Goal: Task Accomplishment & Management: Use online tool/utility

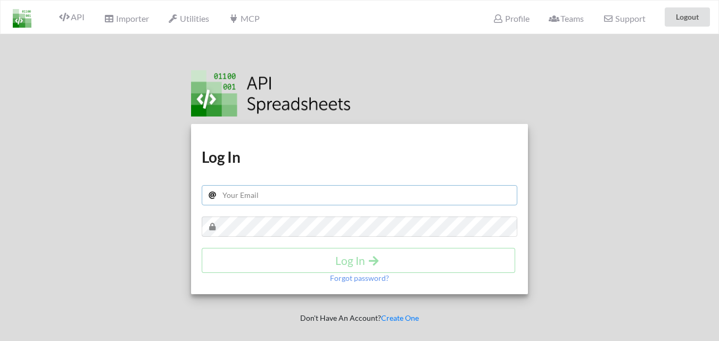
click at [272, 194] on input "text" at bounding box center [360, 195] width 316 height 20
type input "[EMAIL_ADDRESS][DOMAIN_NAME]"
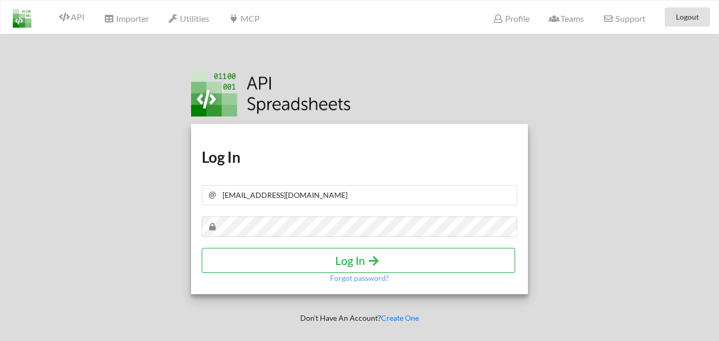
click at [368, 263] on icon "submit" at bounding box center [373, 260] width 13 height 11
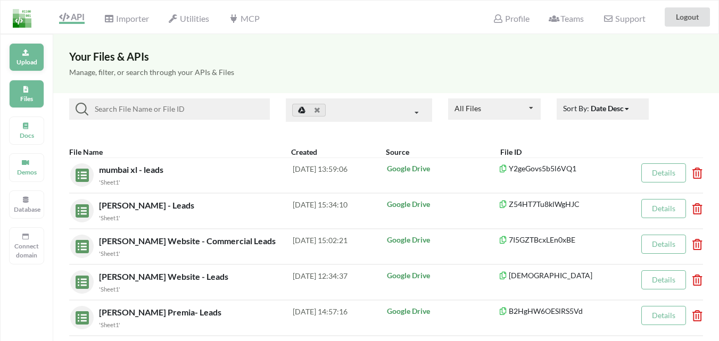
click at [22, 58] on p "Upload" at bounding box center [27, 62] width 26 height 9
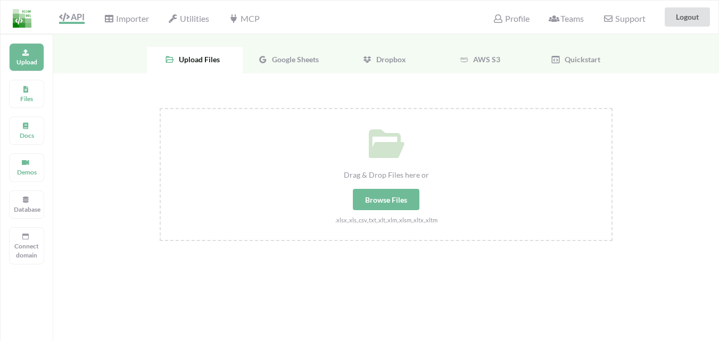
click at [301, 66] on div "Google Sheets" at bounding box center [291, 60] width 96 height 27
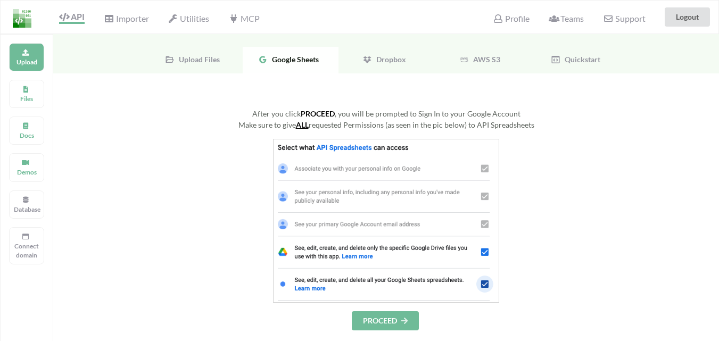
click at [392, 325] on button "PROCEED" at bounding box center [385, 321] width 67 height 19
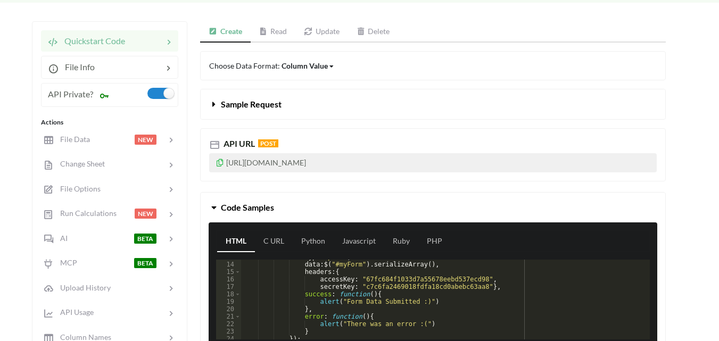
scroll to position [96, 0]
click at [323, 302] on div "type : "post" , data : $ ( "#myForm" ) . serializeArray ( ) , headers : { acces…" at bounding box center [441, 300] width 401 height 95
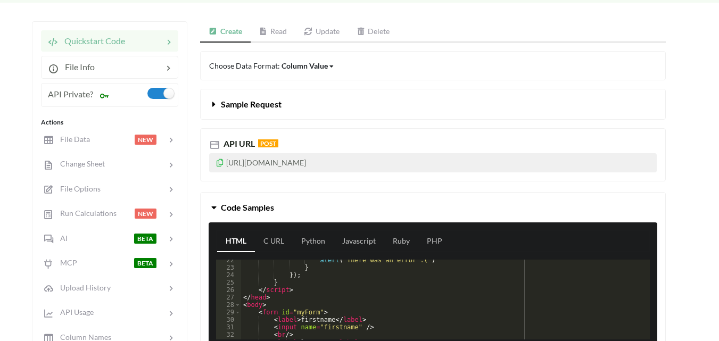
scroll to position [192, 0]
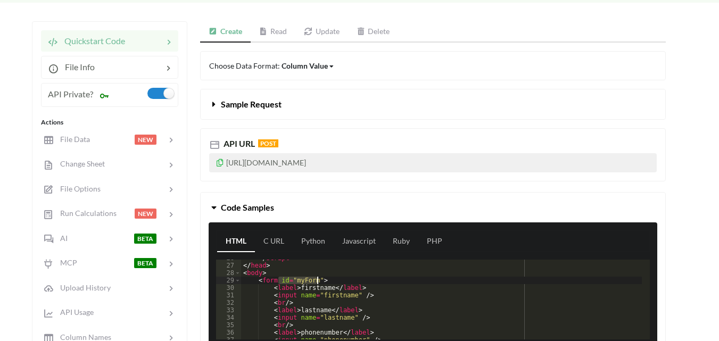
drag, startPoint x: 278, startPoint y: 281, endPoint x: 316, endPoint y: 283, distance: 38.4
click at [316, 283] on div "</ script > </ head > < body > < form id = "myForm" > < label > firstname </ la…" at bounding box center [441, 302] width 401 height 95
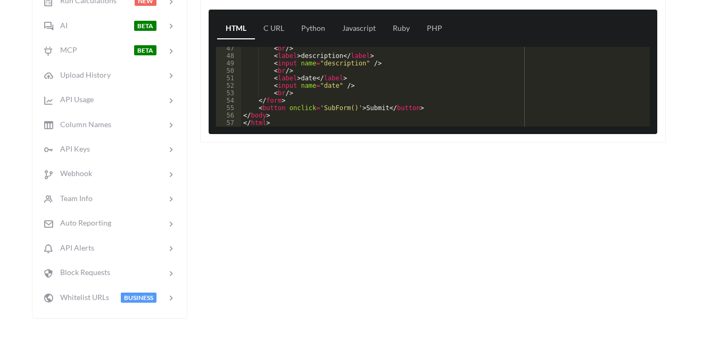
scroll to position [345, 0]
drag, startPoint x: 285, startPoint y: 109, endPoint x: 351, endPoint y: 107, distance: 66.1
click at [351, 107] on div "< br /> < label > description </ label > < input name = "description" /> < br /…" at bounding box center [441, 92] width 401 height 95
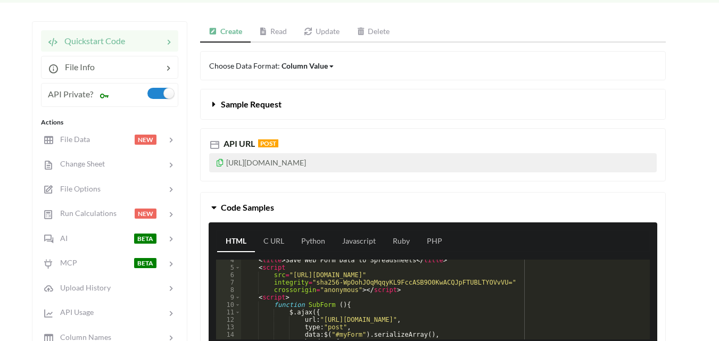
scroll to position [0, 0]
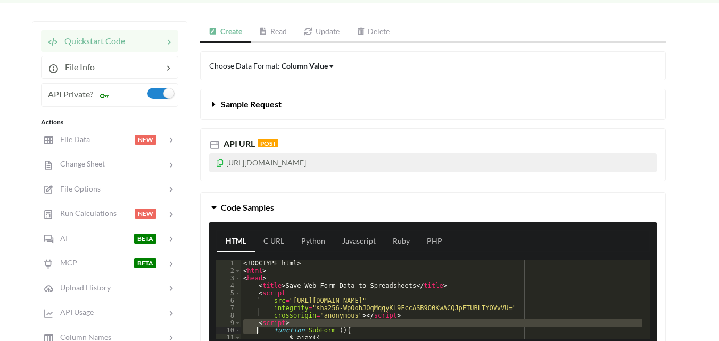
drag, startPoint x: 255, startPoint y: 325, endPoint x: 323, endPoint y: 343, distance: 70.9
click at [323, 235] on html "API Importer Utilities MCP Profile Teams Support Logout Icon Link Urbana - regi…" at bounding box center [359, 63] width 719 height 341
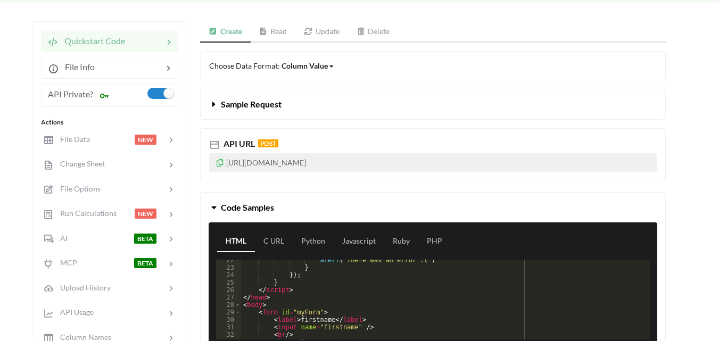
scroll to position [160, 0]
click at [297, 294] on div "alert ( "There was an error :(" ) } }) ; } </ script > </ head > < body > < for…" at bounding box center [441, 304] width 401 height 95
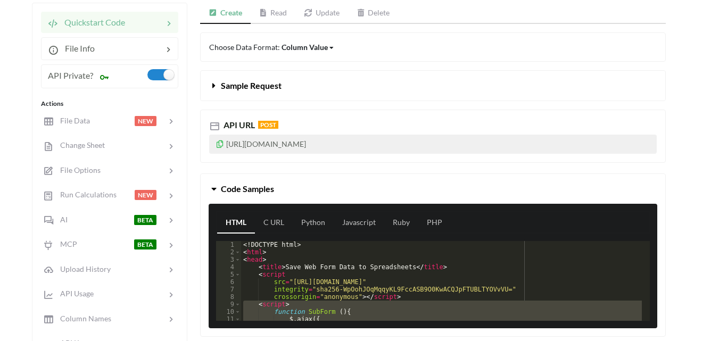
scroll to position [107, 0]
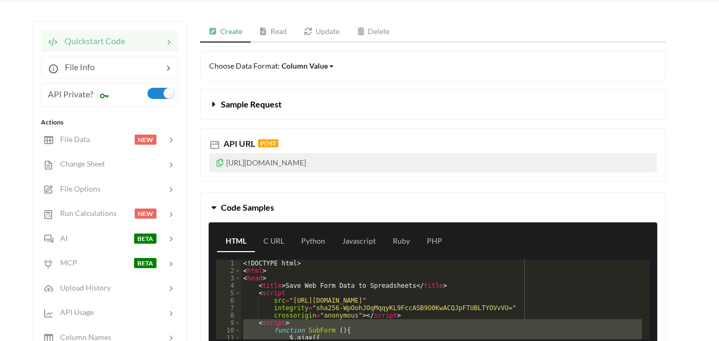
click at [219, 105] on span at bounding box center [215, 104] width 12 height 10
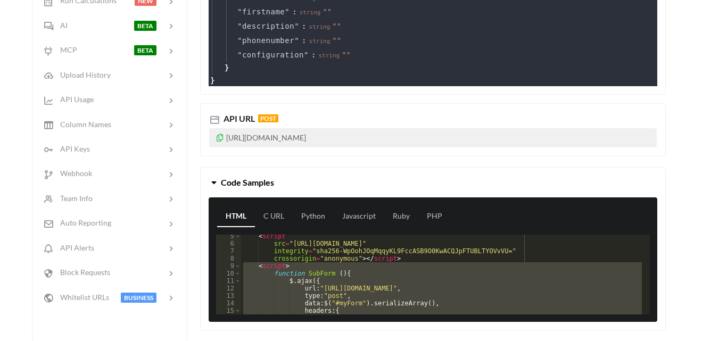
scroll to position [64, 0]
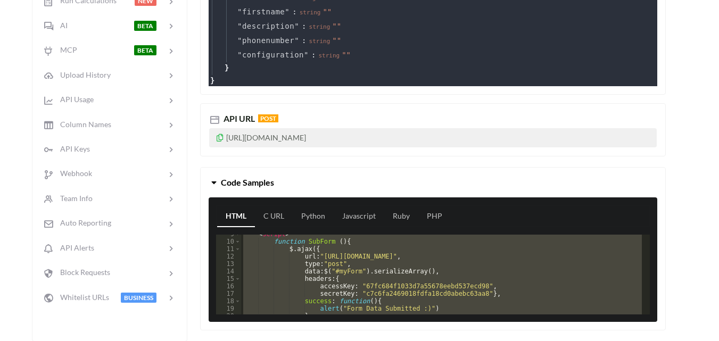
click at [349, 258] on div "< script > function SubForm ( ) { $ . ajax ({ url : "[URL][DOMAIN_NAME]" , type…" at bounding box center [441, 275] width 401 height 80
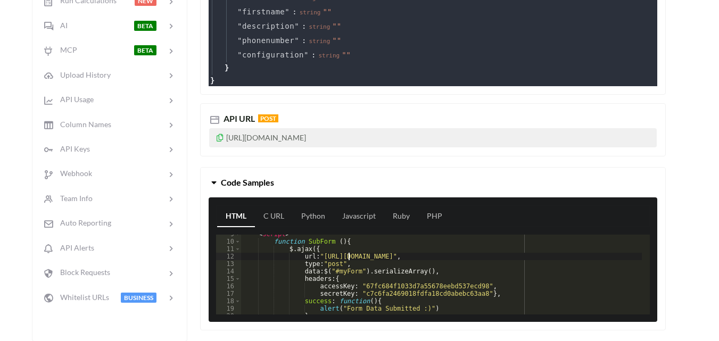
click at [349, 258] on div "< script > function SubForm ( ) { $ . ajax ({ url : "[URL][DOMAIN_NAME]" , type…" at bounding box center [441, 278] width 401 height 95
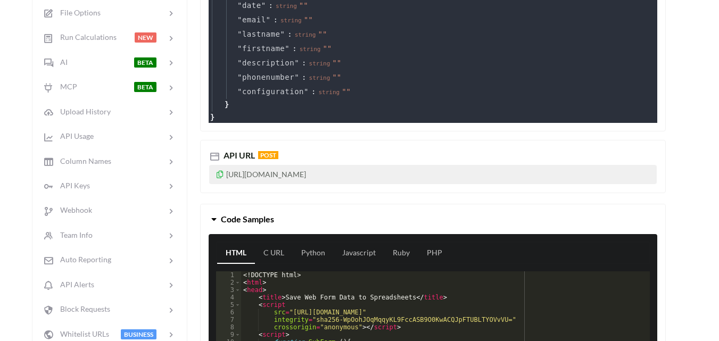
scroll to position [266, 0]
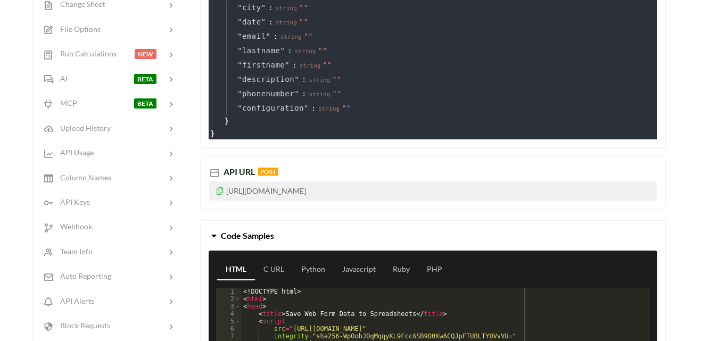
click at [219, 191] on icon at bounding box center [220, 189] width 9 height 7
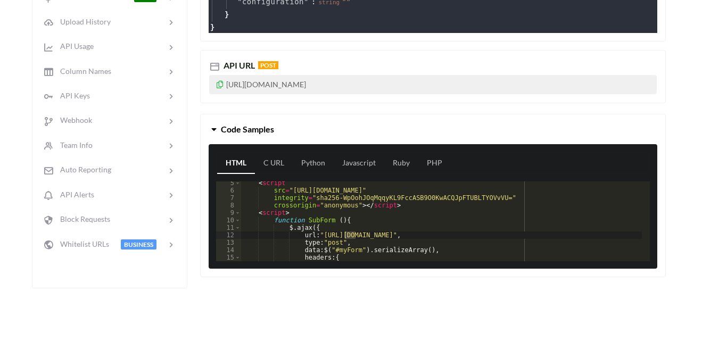
scroll to position [0, 0]
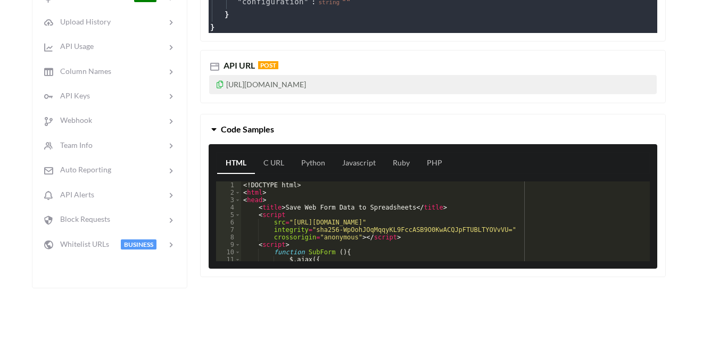
click at [265, 222] on div "<! DOCTYPE html > < html > < head > < title > Save Web Form Data to Spreadsheet…" at bounding box center [441, 229] width 401 height 95
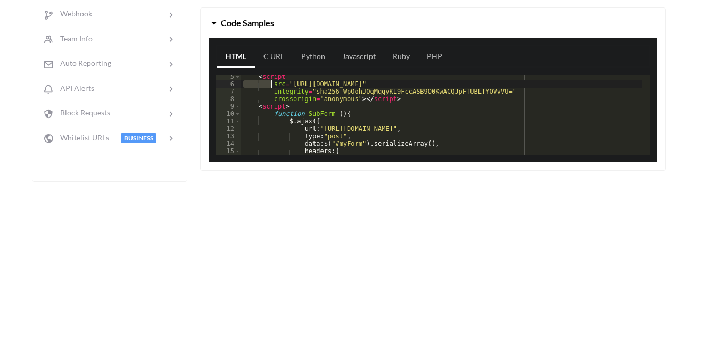
scroll to position [64, 0]
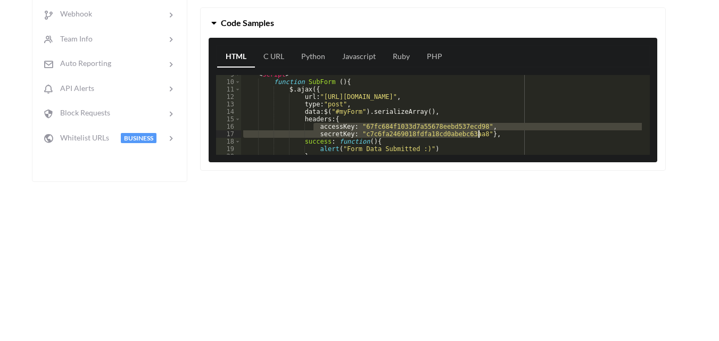
drag, startPoint x: 314, startPoint y: 127, endPoint x: 479, endPoint y: 137, distance: 165.9
click at [479, 137] on div "< script > function SubForm ( ) { $ . ajax ({ url : "[URL][DOMAIN_NAME]" , type…" at bounding box center [441, 118] width 401 height 95
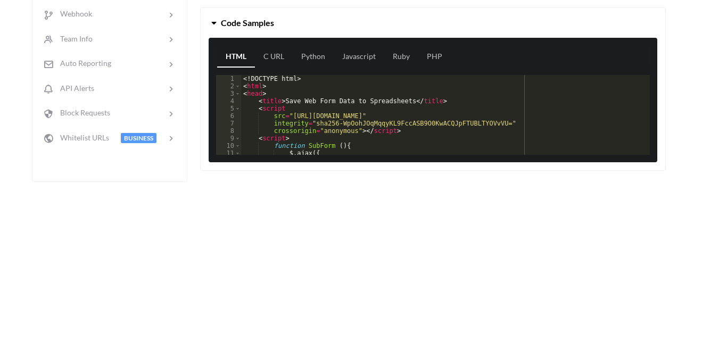
scroll to position [0, 0]
click at [312, 143] on div "<! DOCTYPE html > < html > < head > < title > Save Web Form Data to Spreadsheet…" at bounding box center [441, 122] width 401 height 95
